Goal: Transaction & Acquisition: Book appointment/travel/reservation

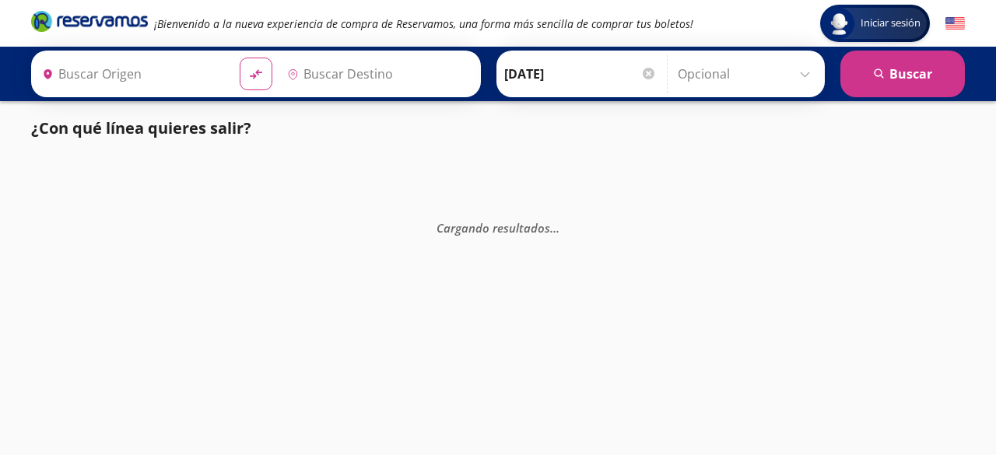
type input "[GEOGRAPHIC_DATA], [GEOGRAPHIC_DATA]"
type input "Jilotepec, [GEOGRAPHIC_DATA]"
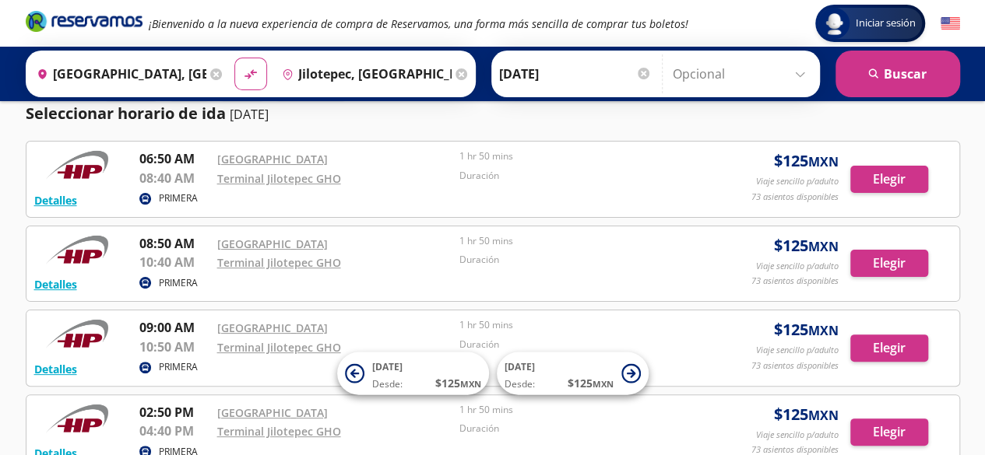
scroll to position [19, 0]
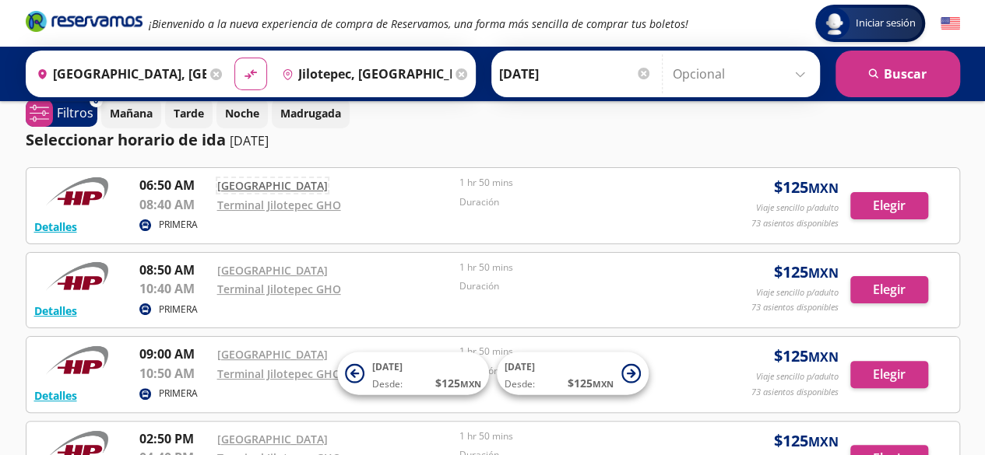
click at [274, 184] on link "[GEOGRAPHIC_DATA]" at bounding box center [272, 185] width 111 height 15
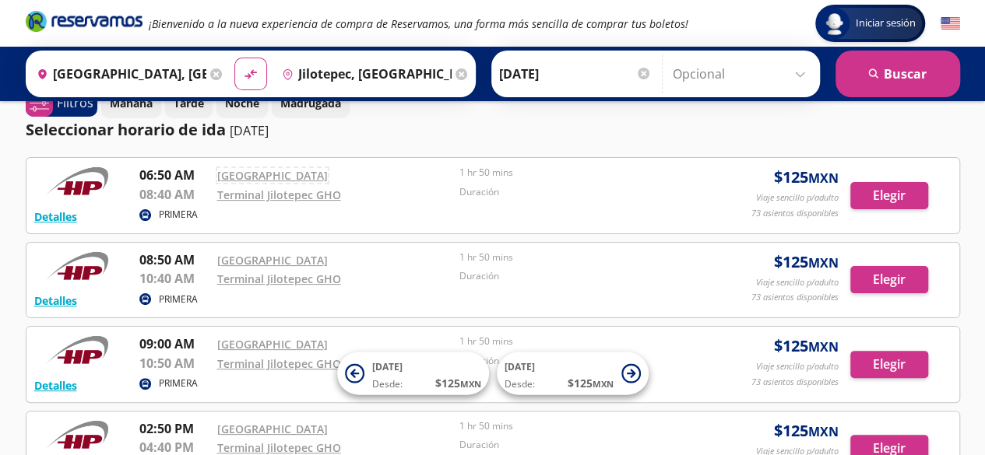
scroll to position [30, 0]
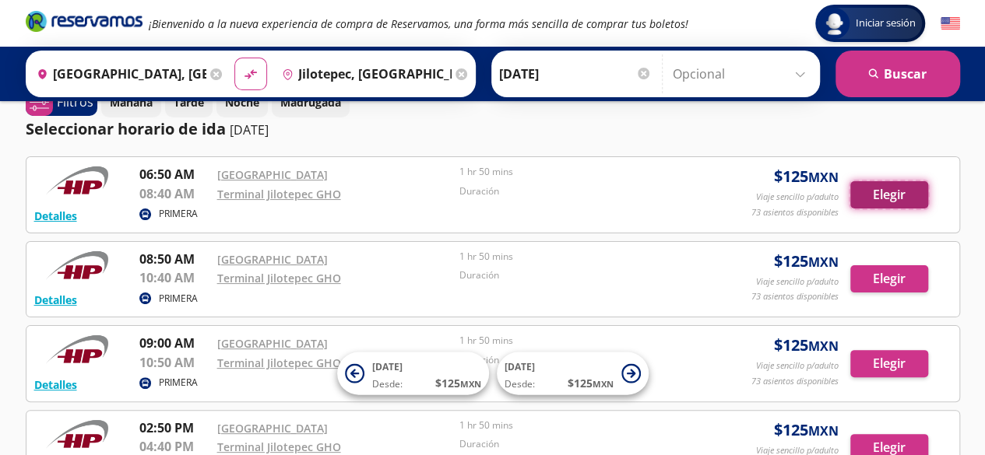
click at [899, 197] on button "Elegir" at bounding box center [889, 194] width 78 height 27
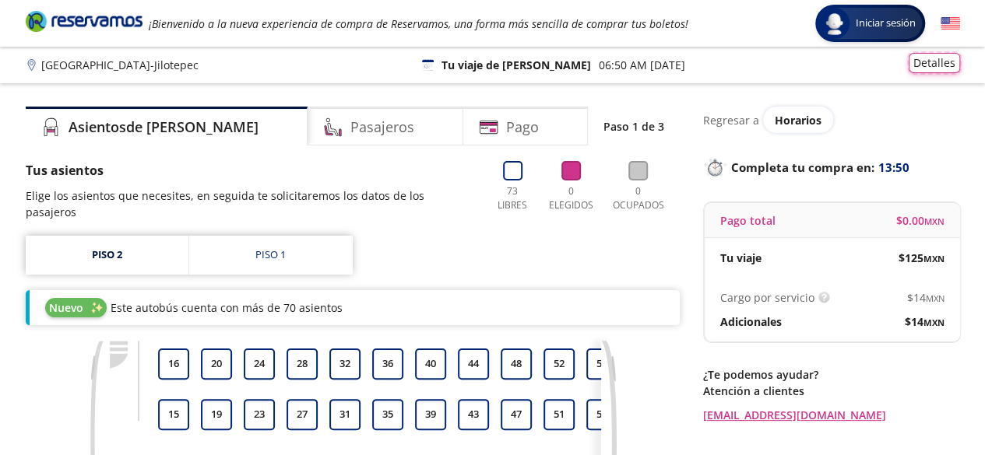
click at [922, 72] on button "Detalles" at bounding box center [933, 63] width 51 height 20
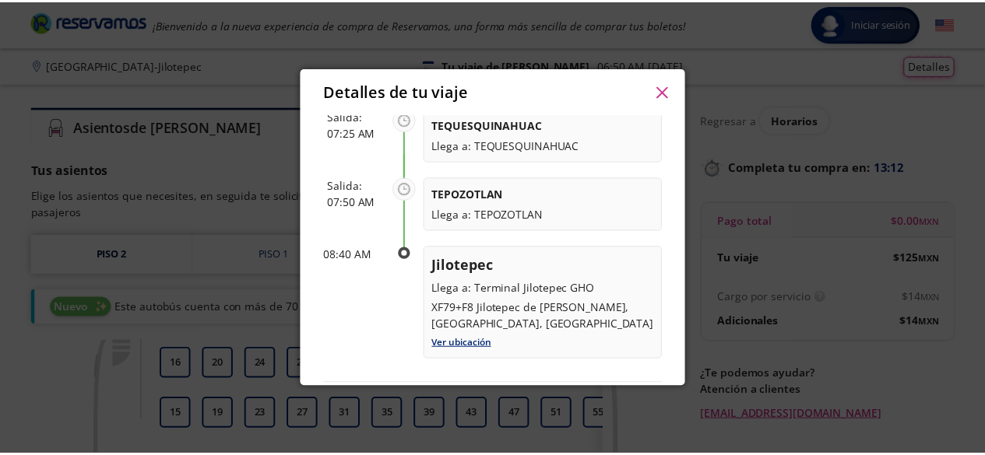
scroll to position [279, 0]
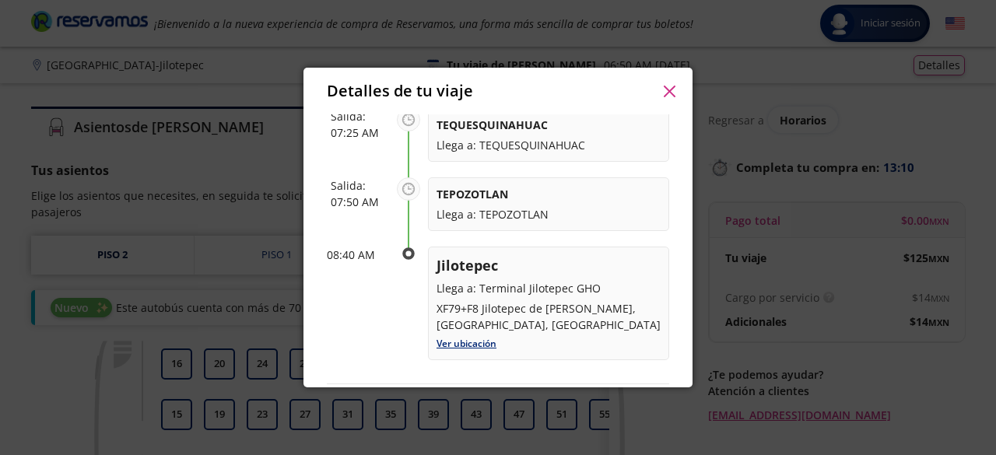
click at [673, 91] on icon "button" at bounding box center [670, 92] width 12 height 12
